Goal: Task Accomplishment & Management: Use online tool/utility

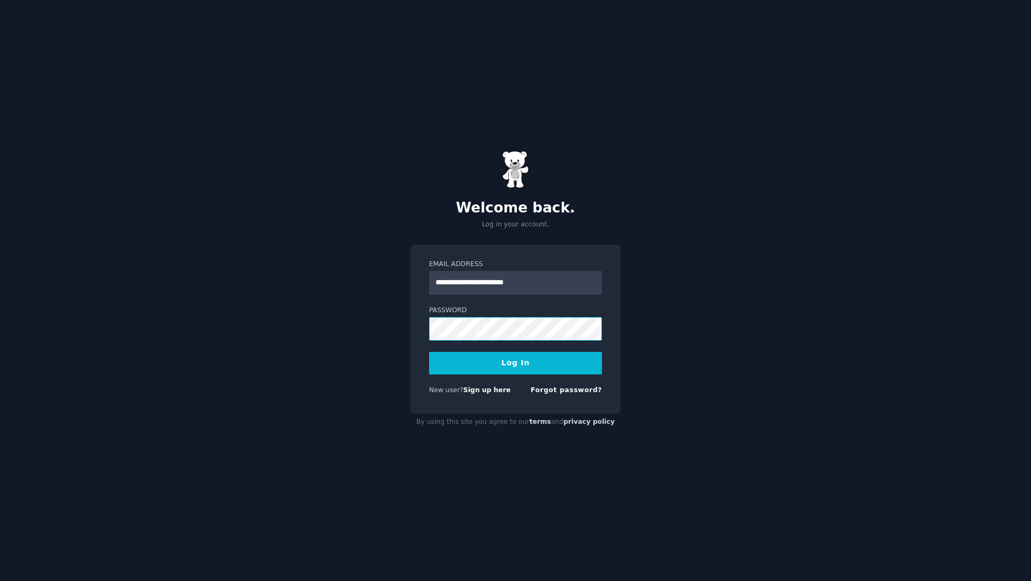
click at [429, 352] on button "Log In" at bounding box center [515, 363] width 173 height 23
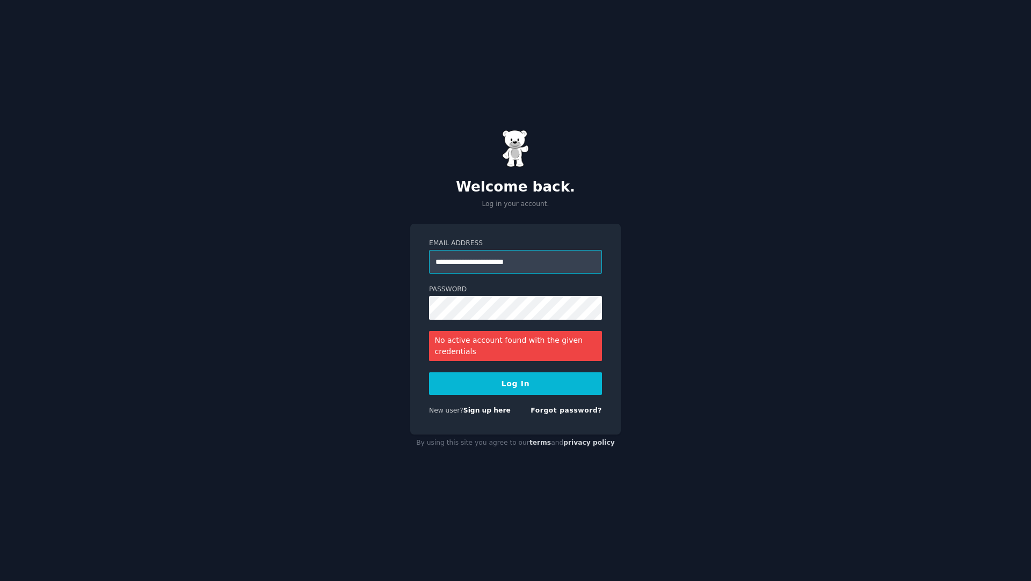
drag, startPoint x: 490, startPoint y: 266, endPoint x: 397, endPoint y: 258, distance: 93.8
click at [429, 258] on input "**********" at bounding box center [515, 262] width 173 height 24
type input "**********"
click at [429, 373] on button "Log In" at bounding box center [515, 384] width 173 height 23
click at [521, 245] on label "Email Address" at bounding box center [515, 244] width 173 height 10
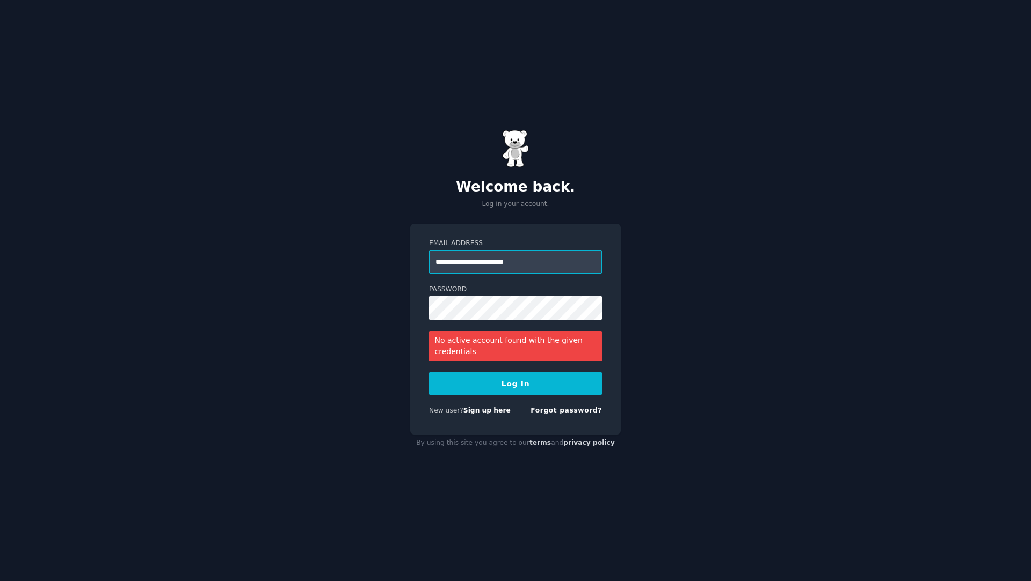
click at [521, 250] on input "**********" at bounding box center [515, 262] width 173 height 24
click at [429, 373] on button "Log In" at bounding box center [515, 384] width 173 height 23
click at [492, 383] on button "Log In" at bounding box center [515, 384] width 173 height 23
click at [535, 285] on div "**********" at bounding box center [515, 302] width 173 height 35
click at [481, 408] on link "Sign up here" at bounding box center [486, 411] width 47 height 8
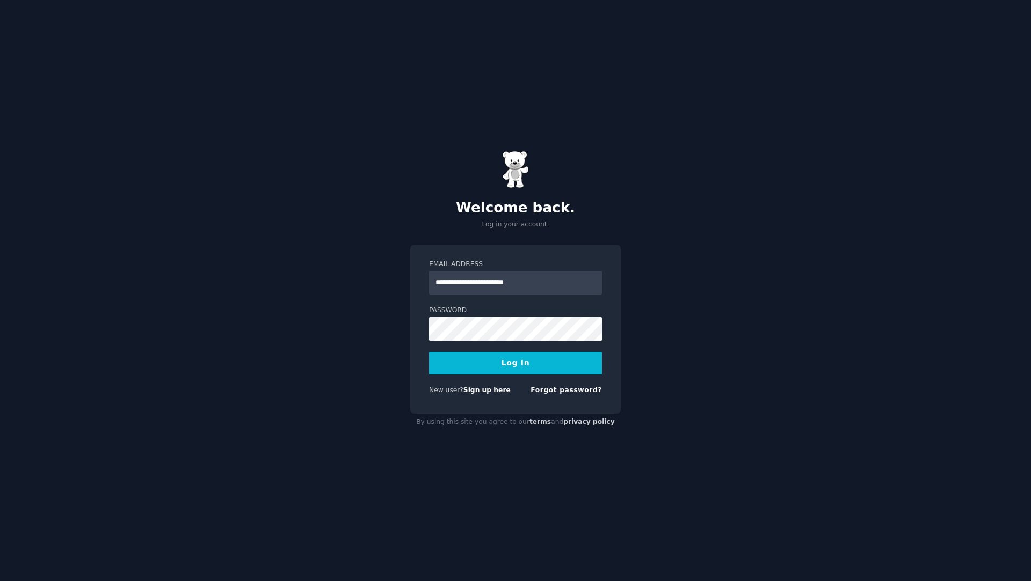
type input "**********"
click at [429, 352] on button "Log In" at bounding box center [515, 363] width 173 height 23
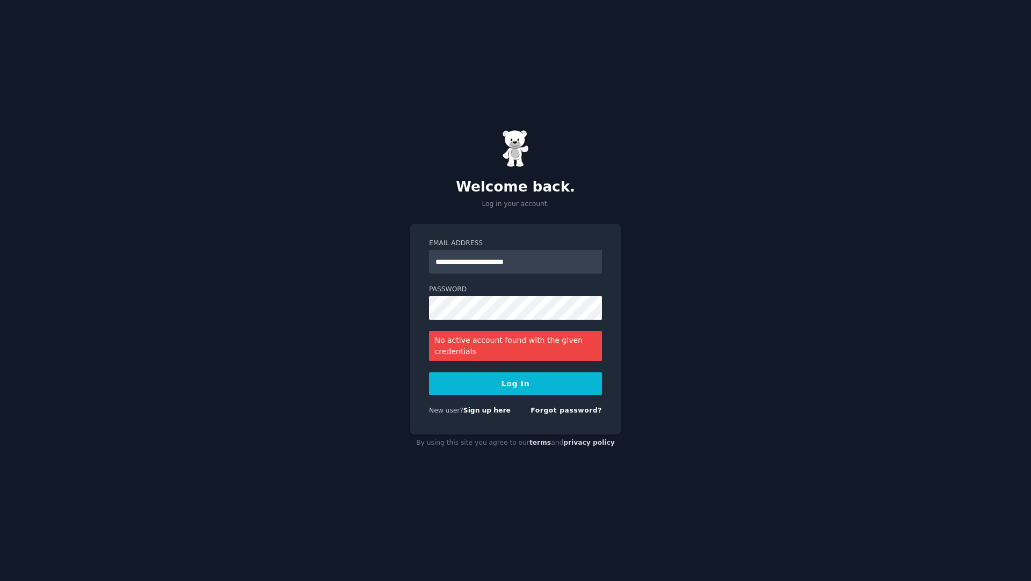
click at [377, 288] on div "**********" at bounding box center [515, 290] width 1031 height 581
click at [576, 414] on link "Forgot password?" at bounding box center [565, 411] width 71 height 8
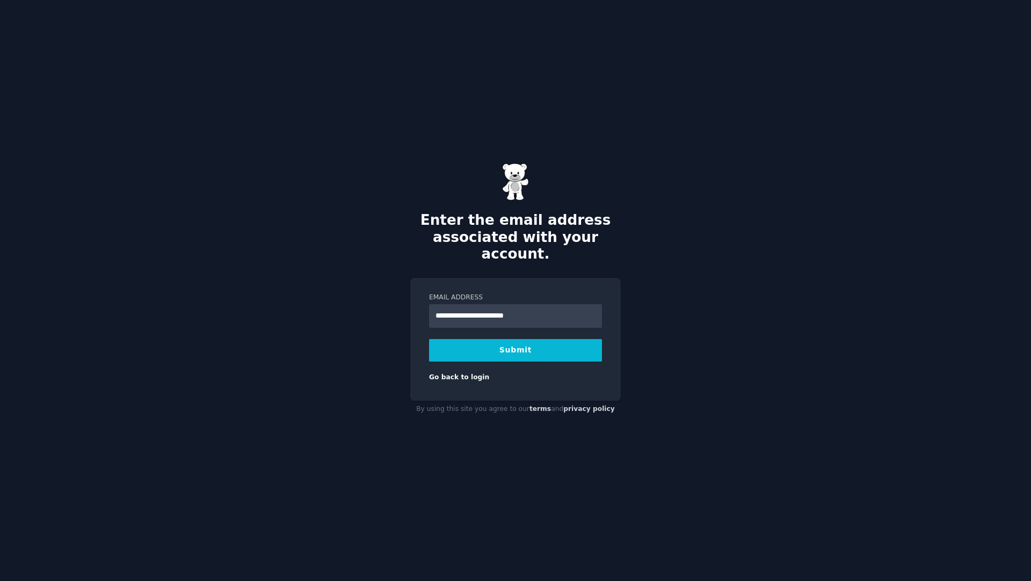
type input "**********"
click at [429, 339] on button "Submit" at bounding box center [515, 350] width 173 height 23
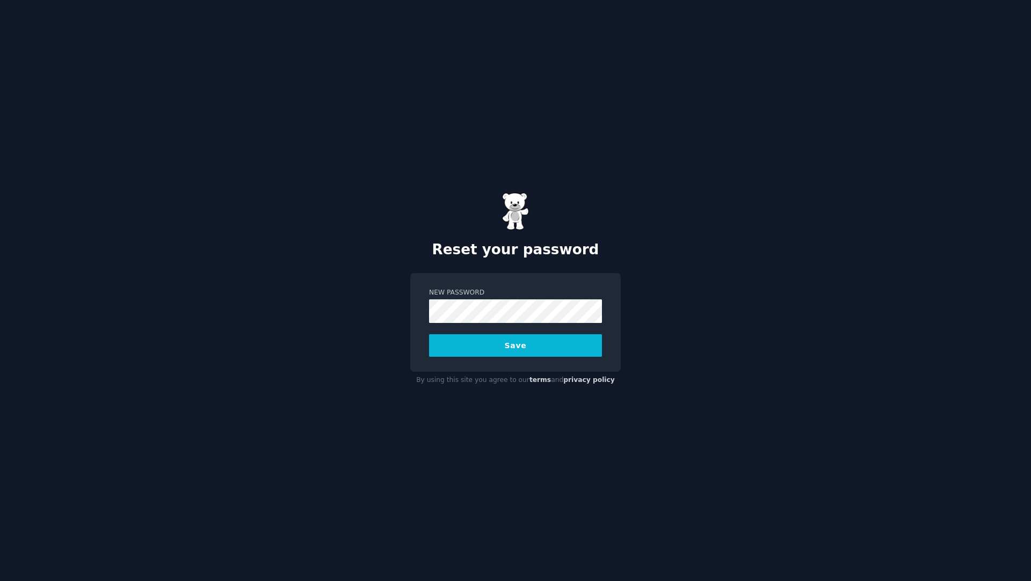
click at [546, 221] on div "Reset your password" at bounding box center [515, 226] width 210 height 66
click at [429, 334] on button "Save" at bounding box center [515, 345] width 173 height 23
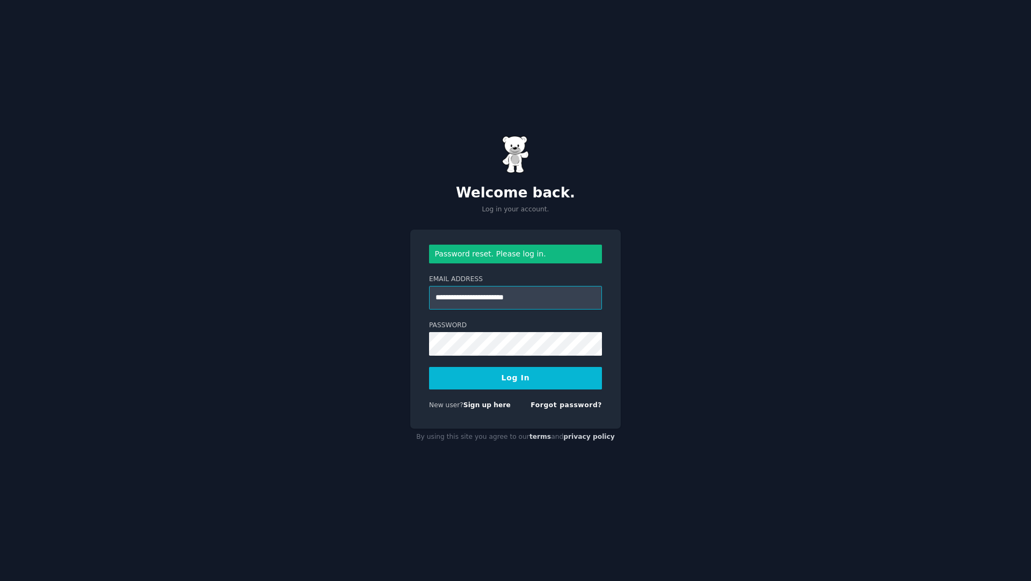
type input "**********"
click at [429, 367] on button "Log In" at bounding box center [515, 378] width 173 height 23
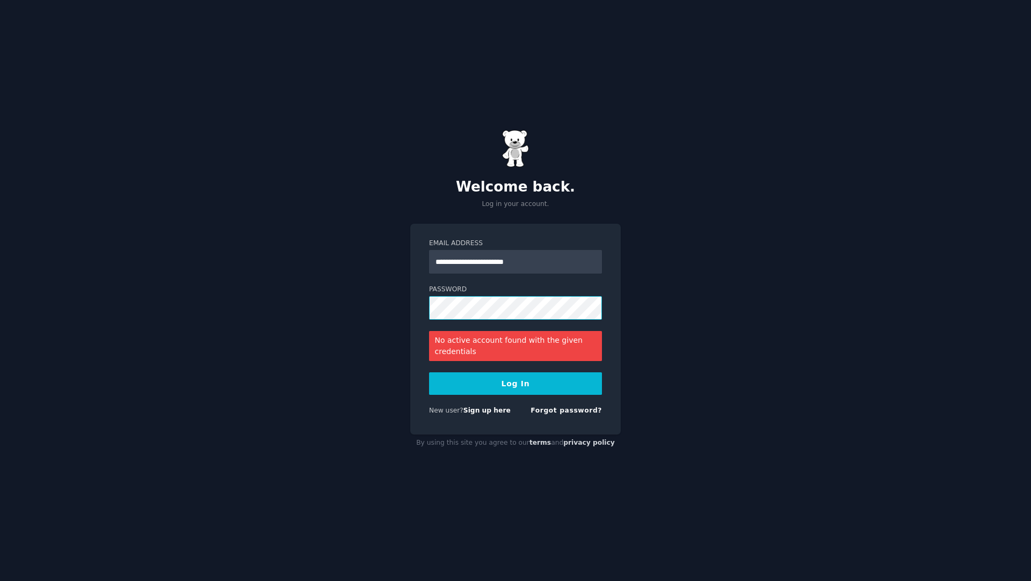
click at [429, 373] on button "Log In" at bounding box center [515, 384] width 173 height 23
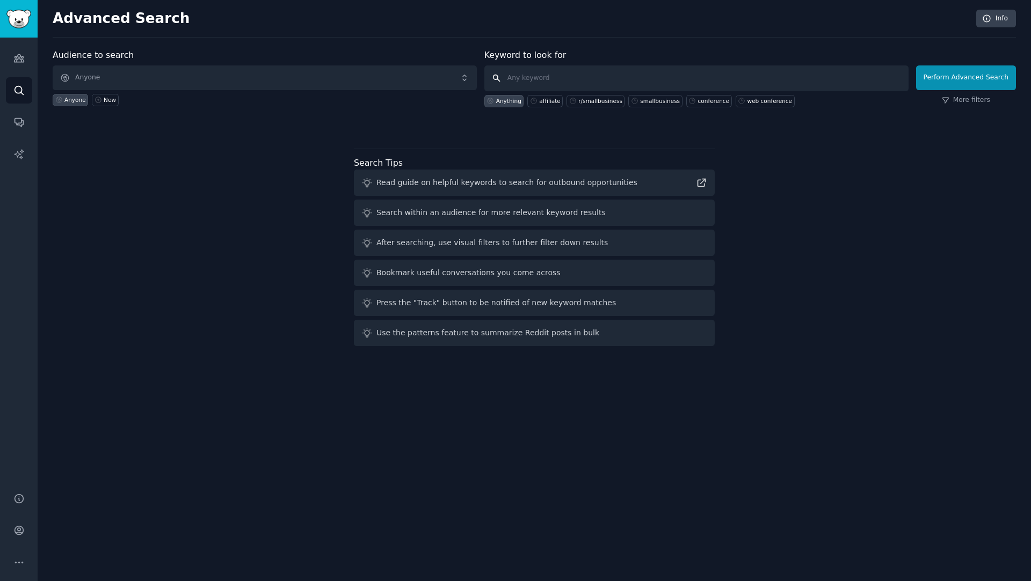
click at [532, 74] on input "text" at bounding box center [696, 79] width 424 height 26
type input "train sales"
click button "Perform Advanced Search" at bounding box center [966, 78] width 100 height 25
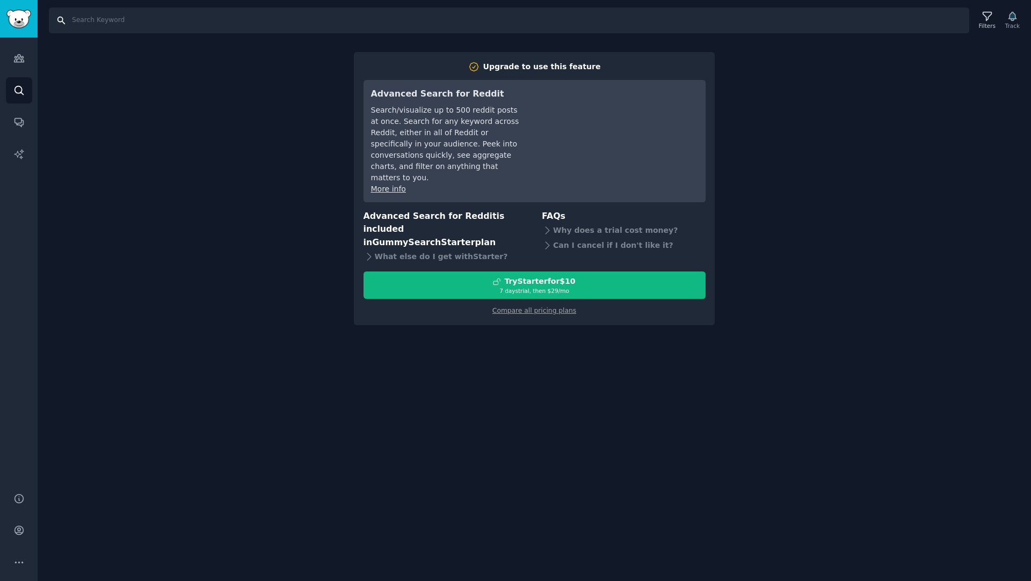
click at [113, 25] on input "Search" at bounding box center [509, 21] width 920 height 26
click at [27, 56] on link "Audiences" at bounding box center [19, 58] width 26 height 26
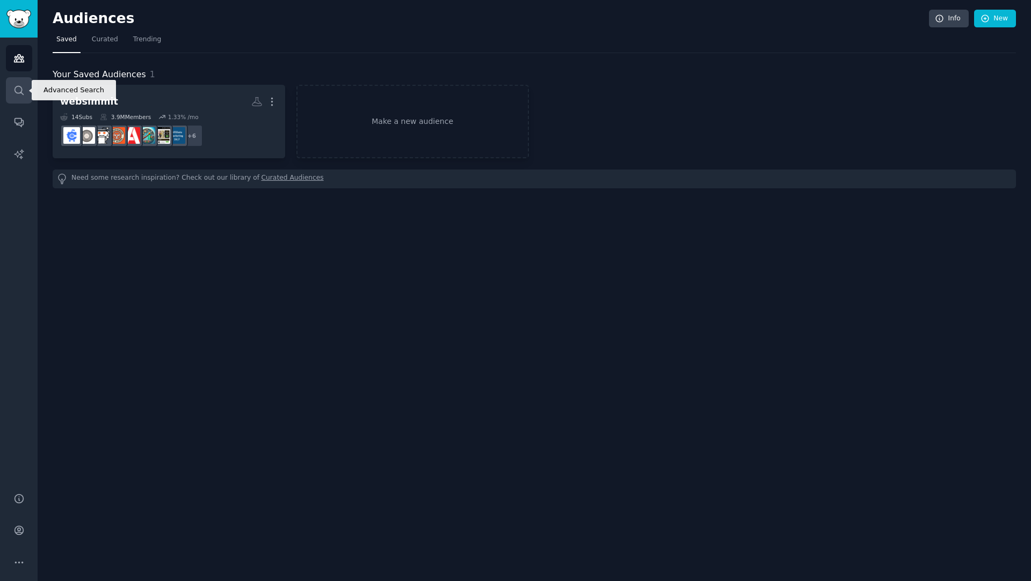
click at [20, 87] on icon "Sidebar" at bounding box center [18, 90] width 9 height 9
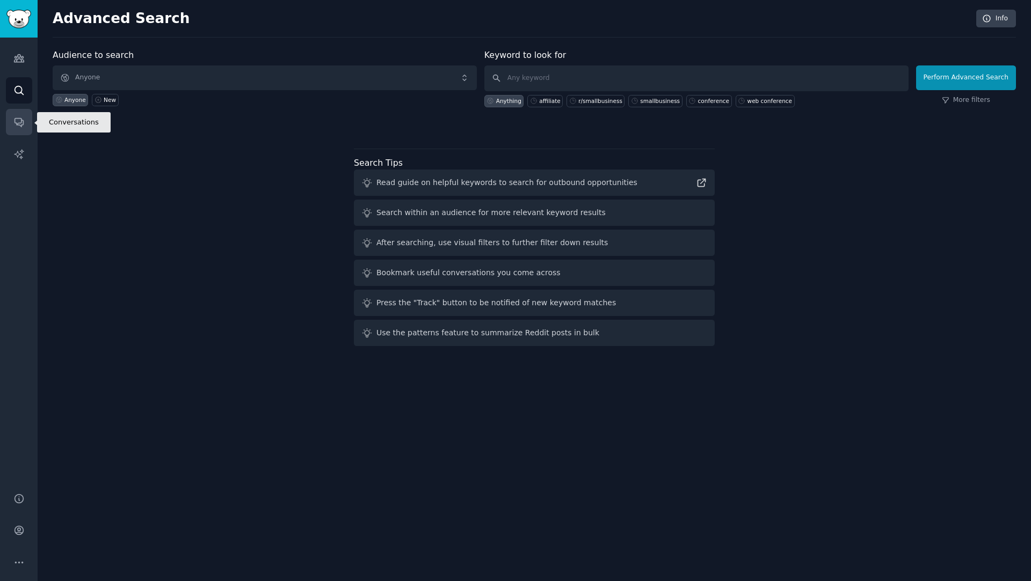
click at [20, 123] on icon "Sidebar" at bounding box center [18, 123] width 9 height 9
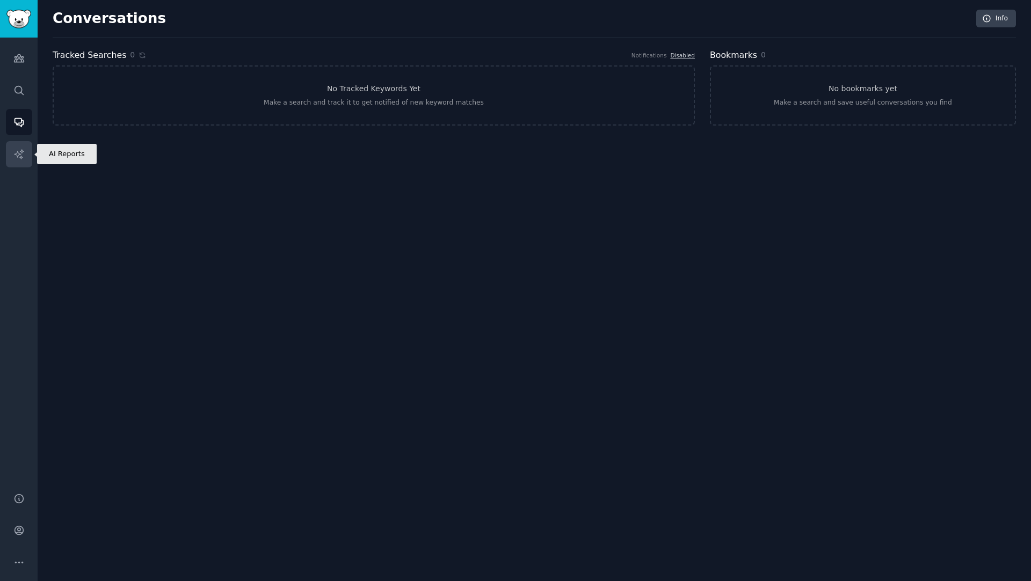
click at [18, 152] on icon "Sidebar" at bounding box center [18, 154] width 11 height 11
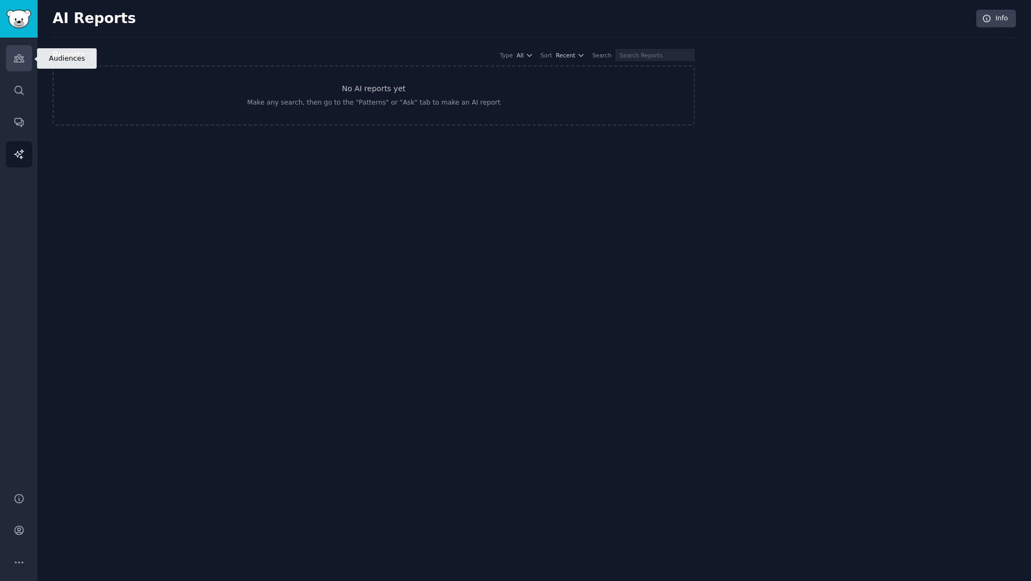
click at [21, 55] on icon "Sidebar" at bounding box center [18, 58] width 11 height 11
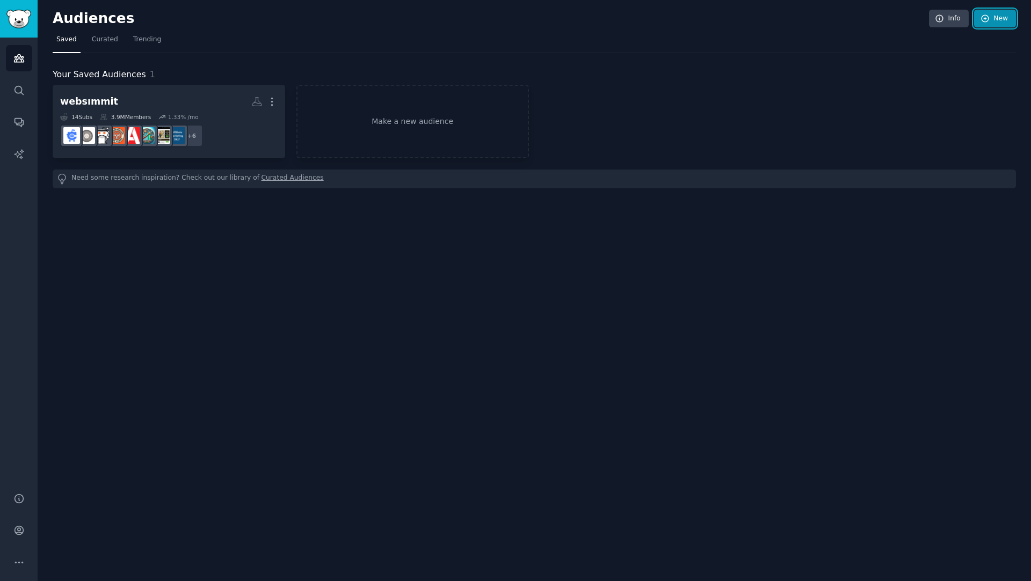
click at [988, 21] on icon at bounding box center [984, 18] width 7 height 7
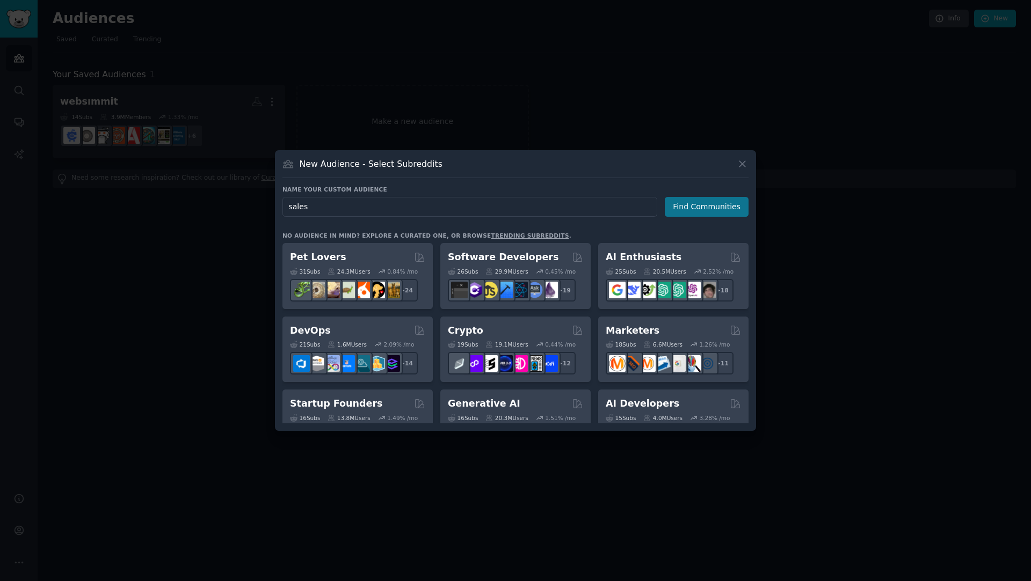
type input "sales"
click at [693, 208] on button "Find Communities" at bounding box center [707, 207] width 84 height 20
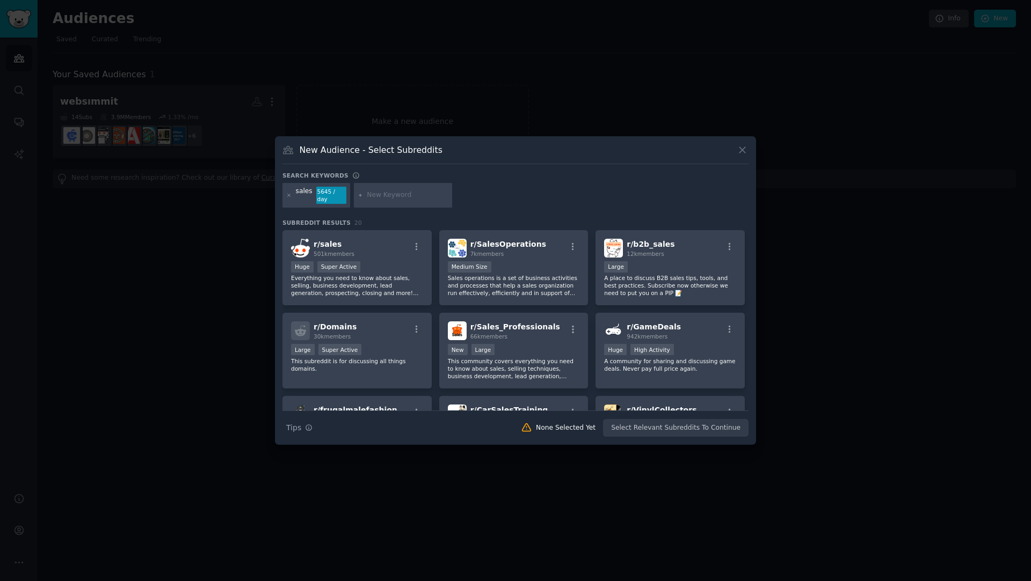
drag, startPoint x: 619, startPoint y: 222, endPoint x: 522, endPoint y: 182, distance: 104.2
click at [522, 230] on div "r/ sales 501k members Huge Super Active Everything you need to know about sales…" at bounding box center [515, 320] width 466 height 180
click at [522, 182] on div "Search keywords" at bounding box center [515, 177] width 466 height 11
click at [460, 210] on div "Search keywords sales 5645 / day Subreddit Results 20 r/ sales 501k members Hug…" at bounding box center [515, 305] width 466 height 266
click at [390, 256] on div "r/ sales 501k members Huge Super Active Everything you need to know about sales…" at bounding box center [356, 268] width 149 height 76
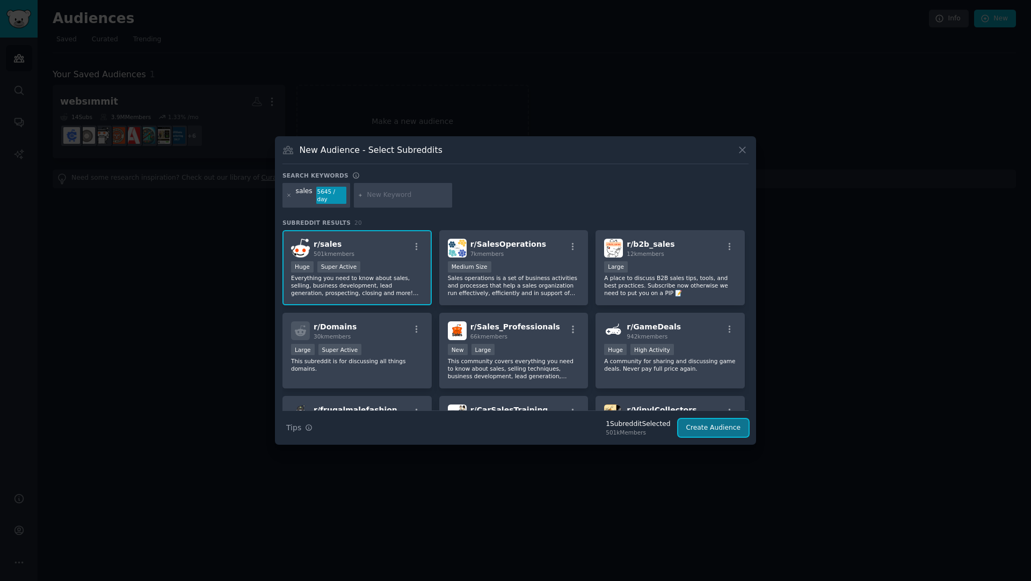
click at [702, 423] on button "Create Audience" at bounding box center [713, 428] width 71 height 18
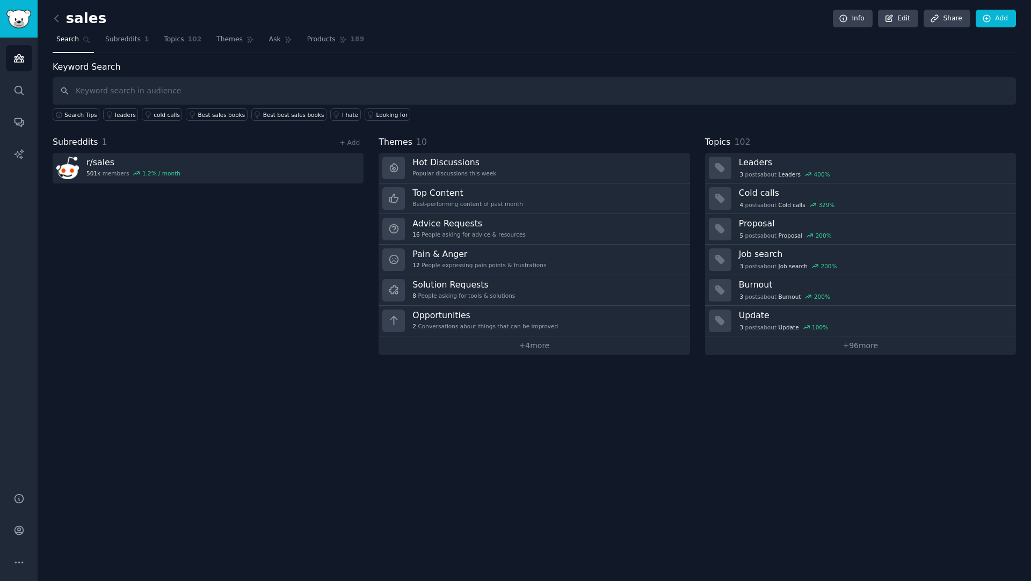
type input "s"
type input "train"
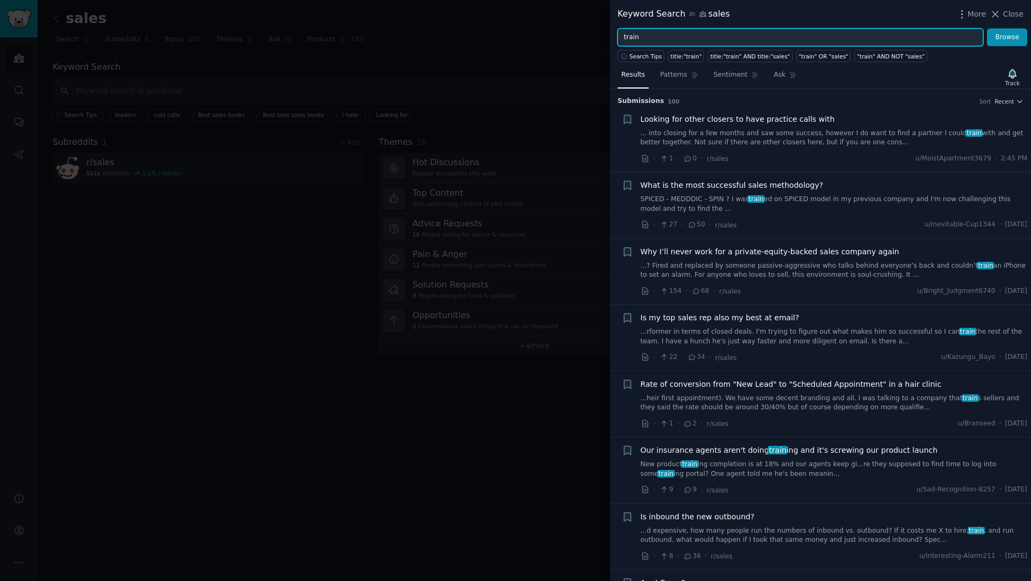
click at [716, 36] on input "train" at bounding box center [800, 37] width 366 height 18
type input "train sales team"
click at [987, 28] on button "Browse" at bounding box center [1007, 37] width 40 height 18
